Goal: Find specific page/section: Find specific page/section

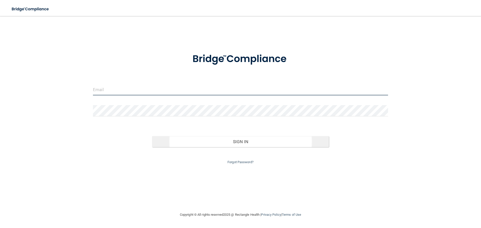
type input "[PERSON_NAME][EMAIL_ADDRESS][DOMAIN_NAME]"
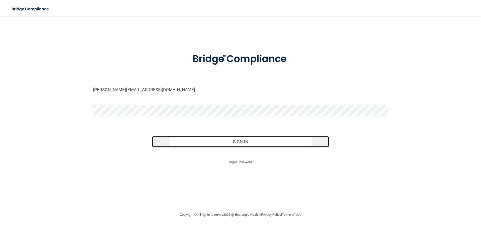
click at [246, 143] on button "Sign In" at bounding box center [240, 141] width 177 height 11
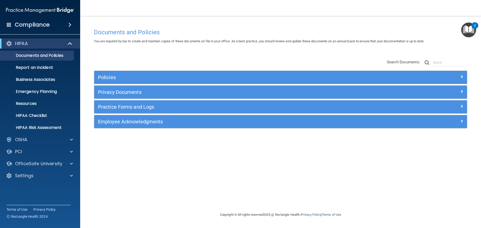
click at [24, 24] on h4 "Compliance" at bounding box center [32, 24] width 35 height 7
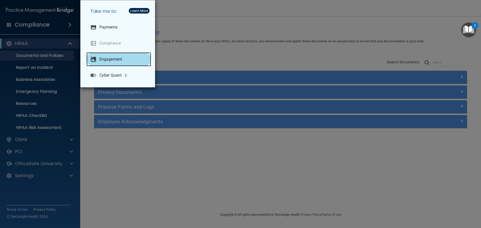
click at [107, 58] on p "Engagement" at bounding box center [110, 59] width 23 height 5
click at [156, 172] on div "Take me to: Payments Compliance Engagement Cyber Quant" at bounding box center [240, 114] width 481 height 228
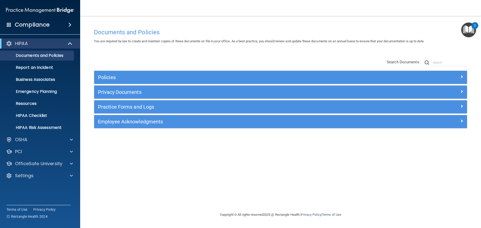
click at [70, 24] on span at bounding box center [69, 25] width 3 height 6
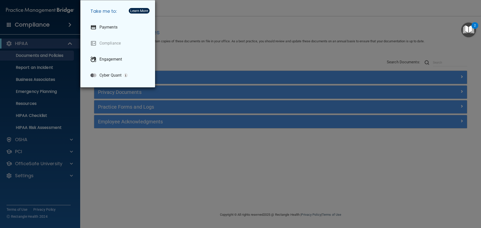
click at [122, 150] on div "Take me to: Payments Compliance Engagement Cyber Quant" at bounding box center [240, 114] width 481 height 228
